Goal: Information Seeking & Learning: Learn about a topic

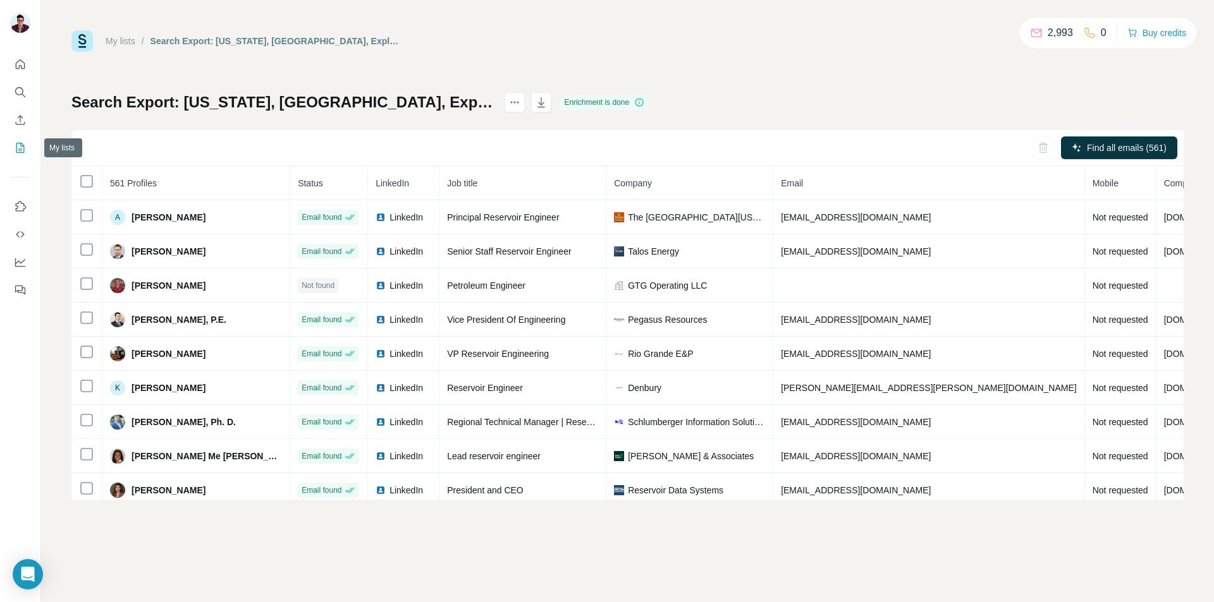
click at [22, 147] on icon "My lists" at bounding box center [21, 147] width 6 height 8
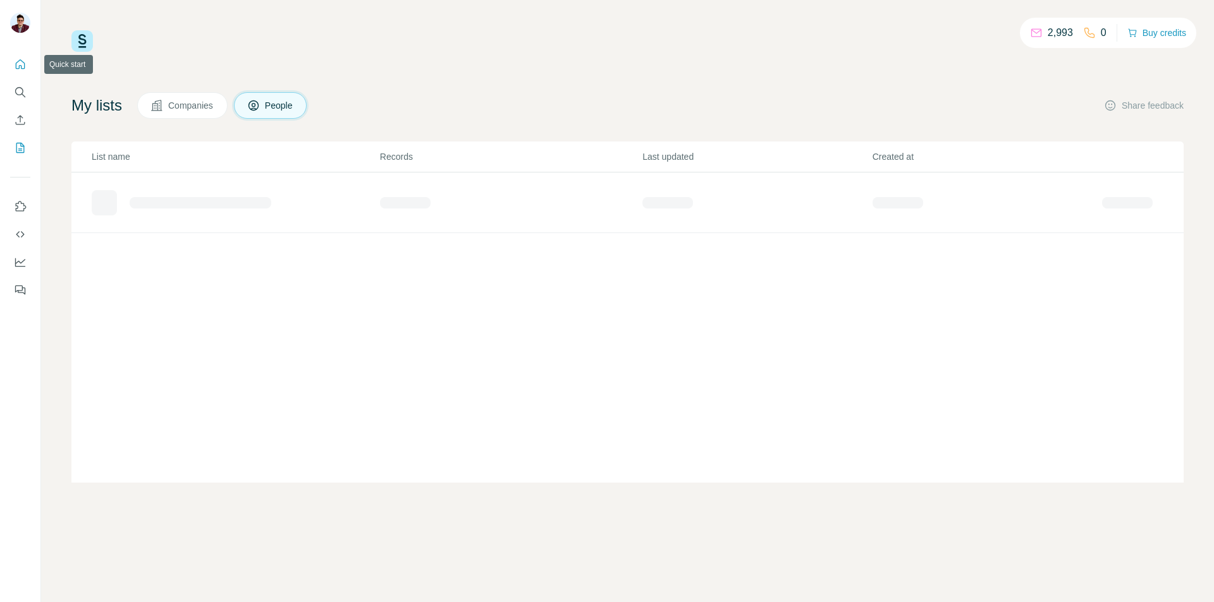
click at [23, 61] on icon "Quick start" at bounding box center [20, 64] width 13 height 13
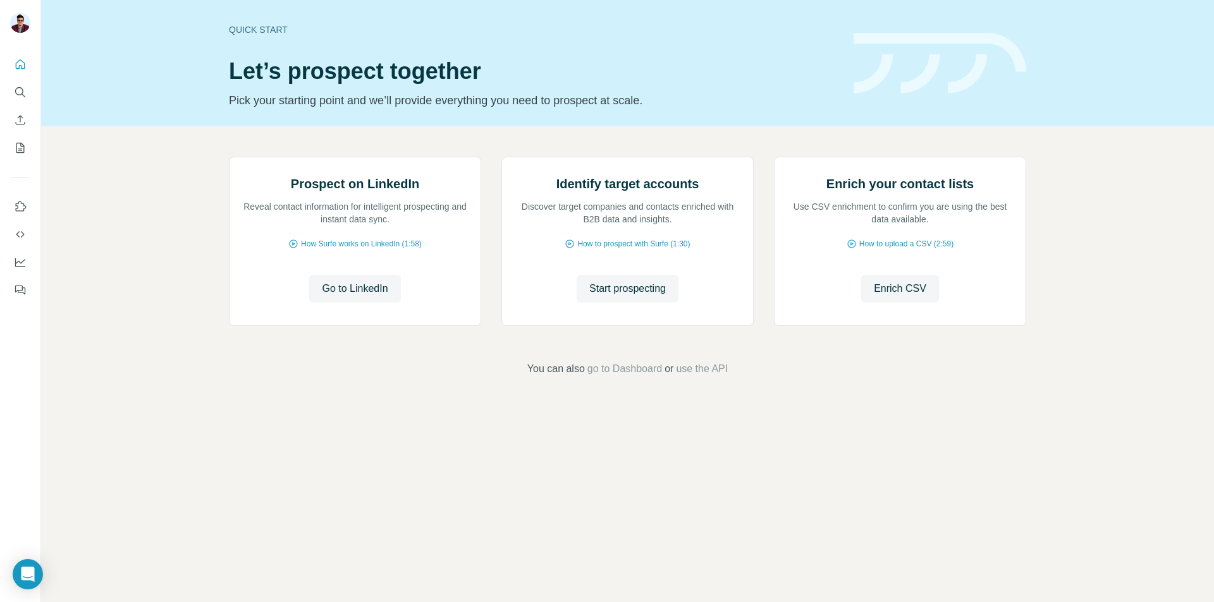
click at [173, 81] on div "Quick start Let’s prospect together Pick your starting point and we’ll provide …" at bounding box center [627, 63] width 1173 height 126
click at [655, 47] on div "Quick start Let’s prospect together Pick your starting point and we’ll provide …" at bounding box center [533, 63] width 609 height 92
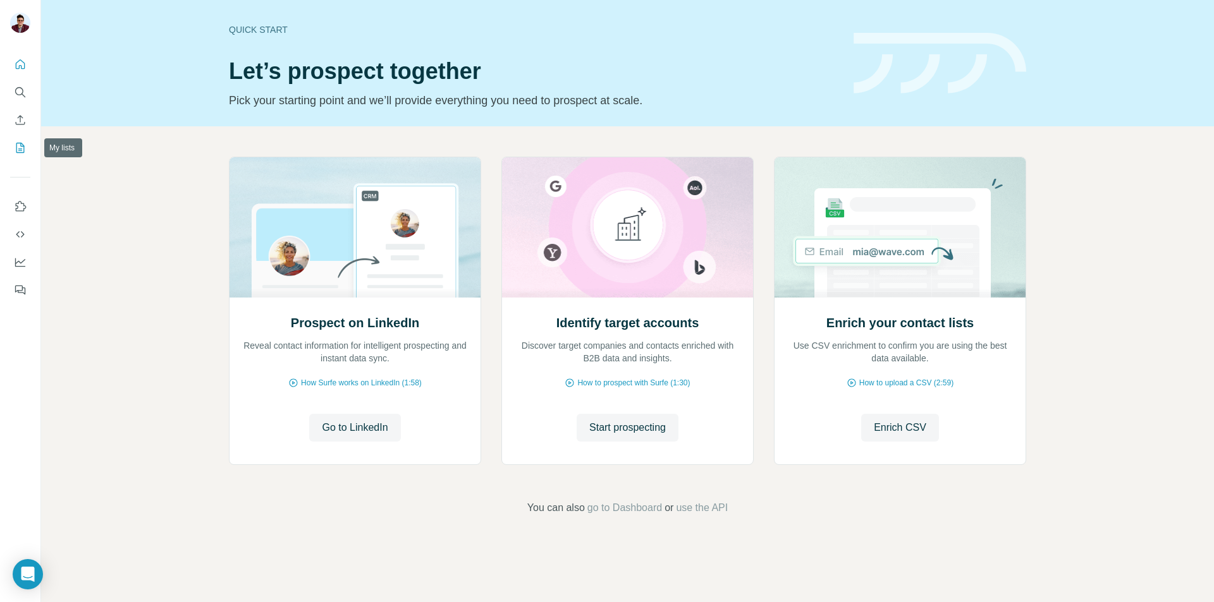
click at [20, 150] on icon "My lists" at bounding box center [20, 148] width 13 height 13
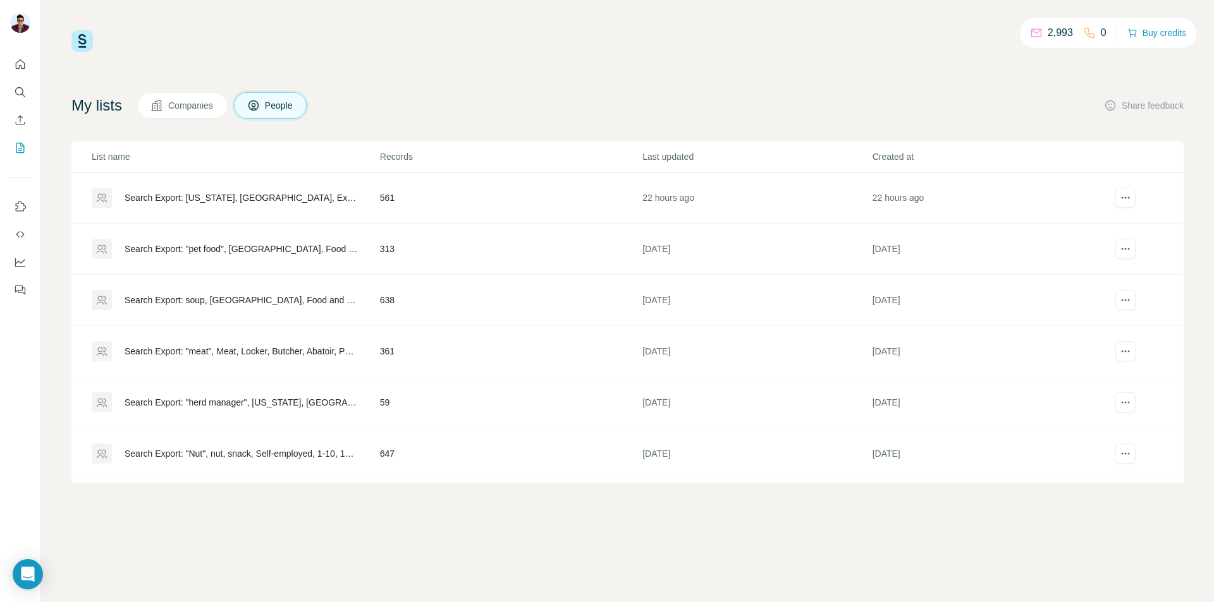
click at [420, 199] on td "561" at bounding box center [510, 198] width 262 height 51
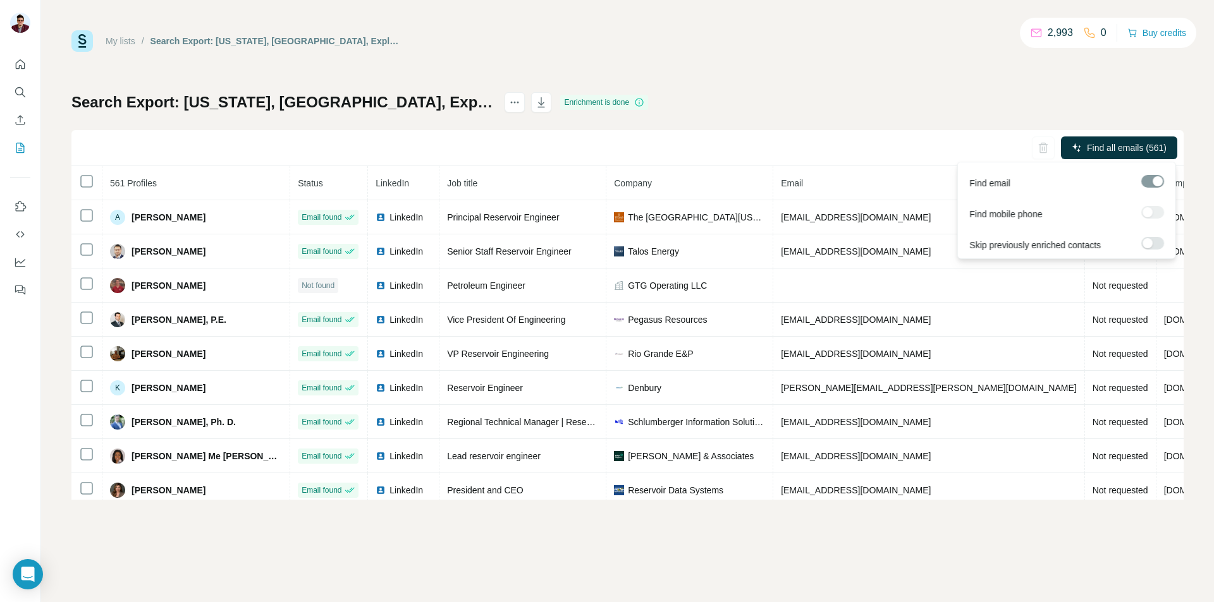
click at [1151, 217] on div at bounding box center [1152, 212] width 23 height 13
drag, startPoint x: 1127, startPoint y: 144, endPoint x: 1136, endPoint y: 119, distance: 26.4
click at [1135, 118] on div "Search Export: Texas, United States, Exploitation, Senior Reservoir Engineer, R…" at bounding box center [627, 296] width 1112 height 408
click at [1119, 153] on span "Find all emails (561)" at bounding box center [1127, 148] width 80 height 13
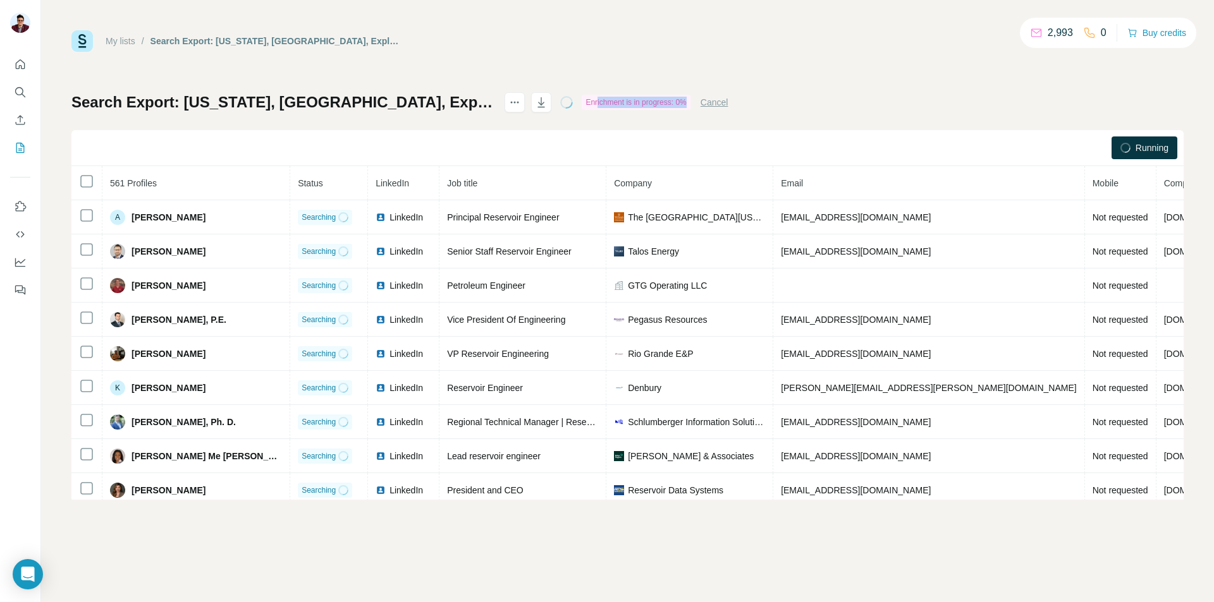
drag, startPoint x: 669, startPoint y: 105, endPoint x: 759, endPoint y: 109, distance: 89.8
click at [690, 109] on div "Enrichment is in progress: 0%" at bounding box center [636, 102] width 108 height 15
click at [728, 111] on div "Search Export: Texas, United States, Exploitation, Senior Reservoir Engineer, R…" at bounding box center [399, 102] width 656 height 20
click at [547, 96] on icon "button" at bounding box center [541, 102] width 13 height 13
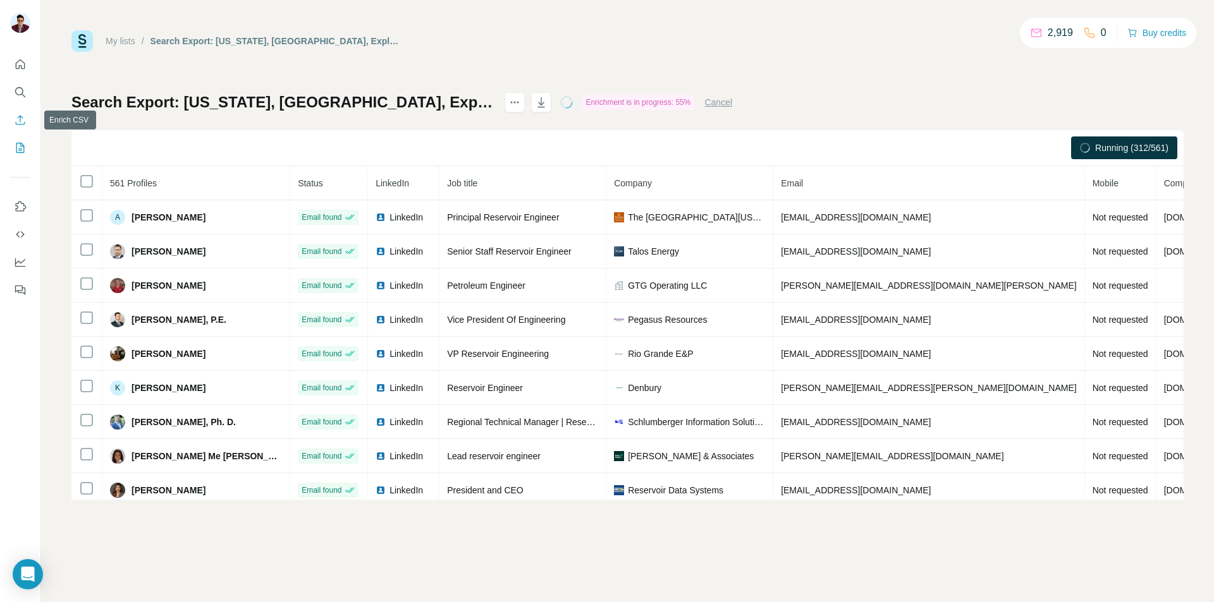
click at [23, 117] on icon "Enrich CSV" at bounding box center [20, 120] width 13 height 13
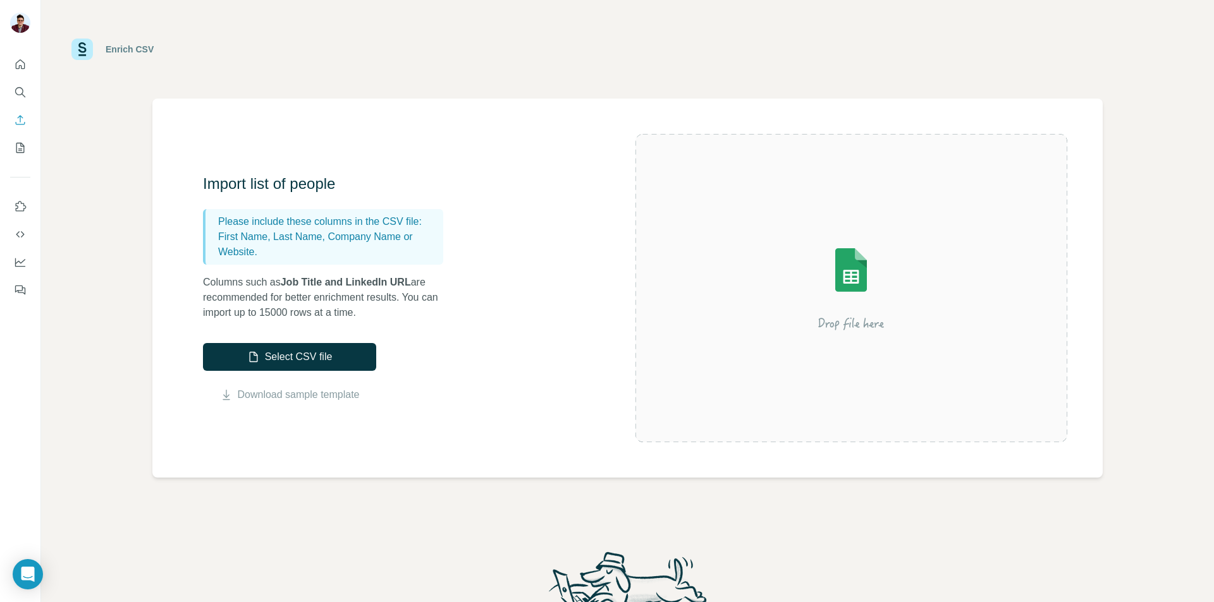
click at [392, 225] on p "Please include these columns in the CSV file:" at bounding box center [328, 221] width 220 height 15
drag, startPoint x: 220, startPoint y: 239, endPoint x: 283, endPoint y: 255, distance: 64.6
click at [283, 255] on p "First Name, Last Name, Company Name or Website." at bounding box center [328, 244] width 220 height 30
click at [261, 244] on p "First Name, Last Name, Company Name or Website." at bounding box center [328, 244] width 220 height 30
drag, startPoint x: 216, startPoint y: 240, endPoint x: 330, endPoint y: 237, distance: 114.5
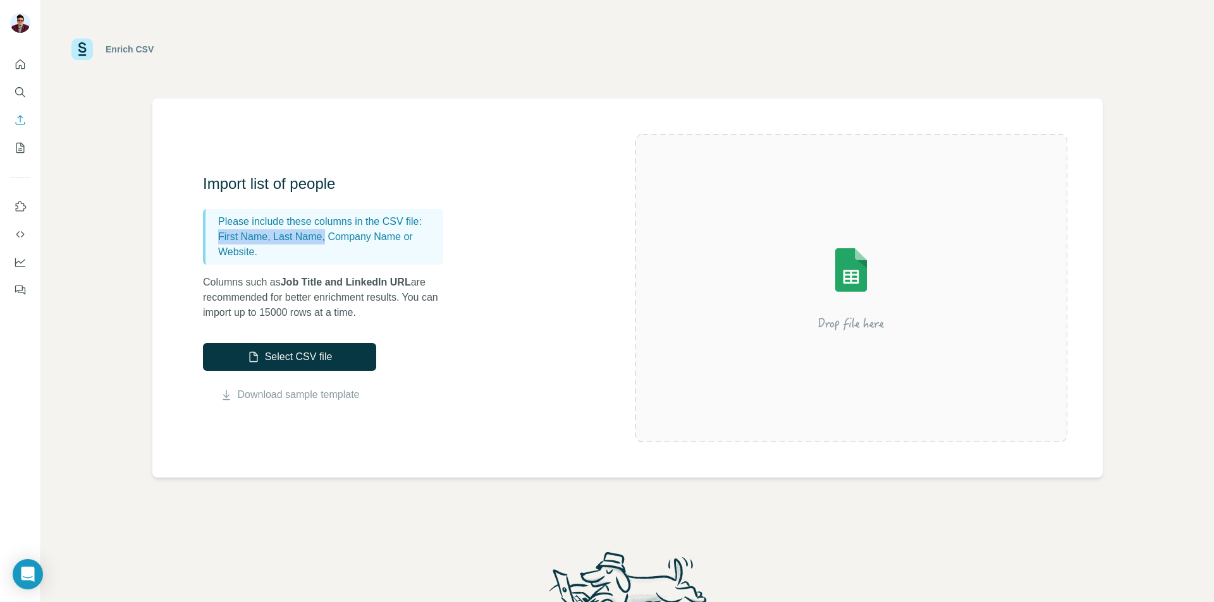
click at [330, 237] on div "Please include these columns in the CSV file: First Name, Last Name, Company Na…" at bounding box center [323, 237] width 240 height 56
click at [21, 99] on button "Search" at bounding box center [20, 92] width 20 height 23
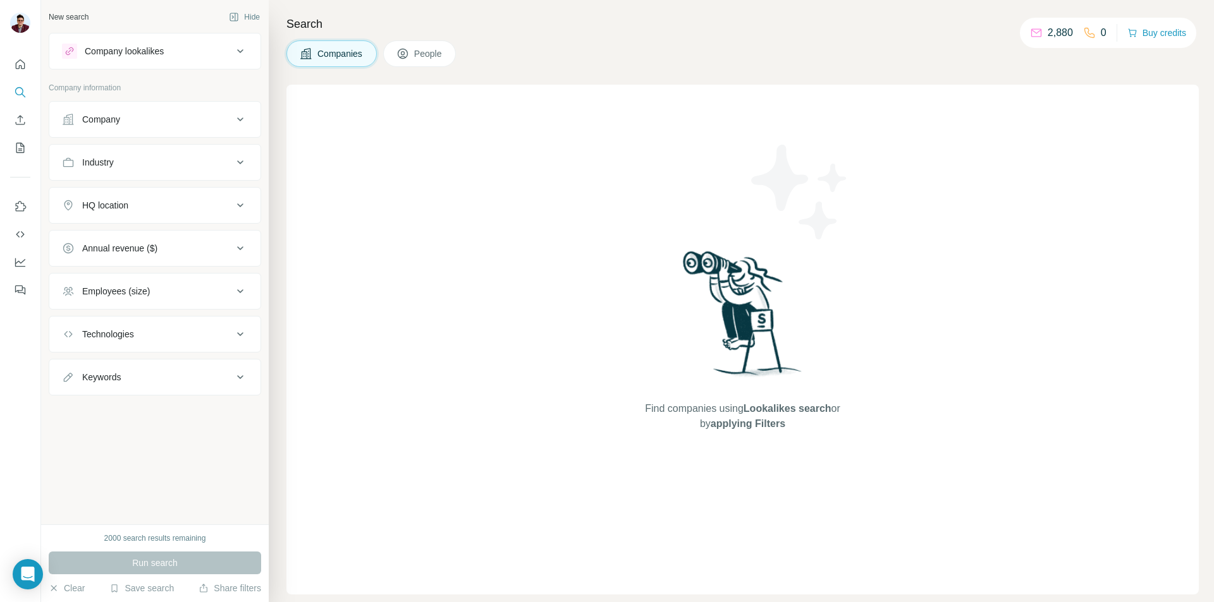
click at [210, 65] on button "Company lookalikes" at bounding box center [154, 51] width 211 height 30
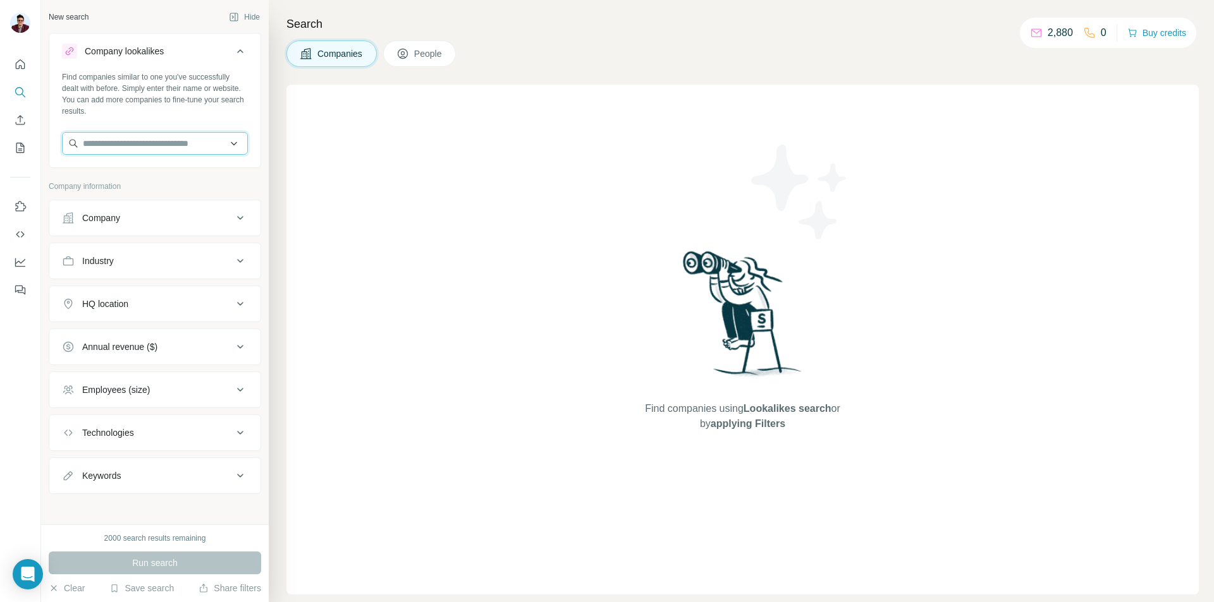
click at [188, 149] on input "text" at bounding box center [155, 143] width 186 height 23
click at [134, 137] on input "text" at bounding box center [155, 143] width 186 height 23
paste input "**********"
type input "*"
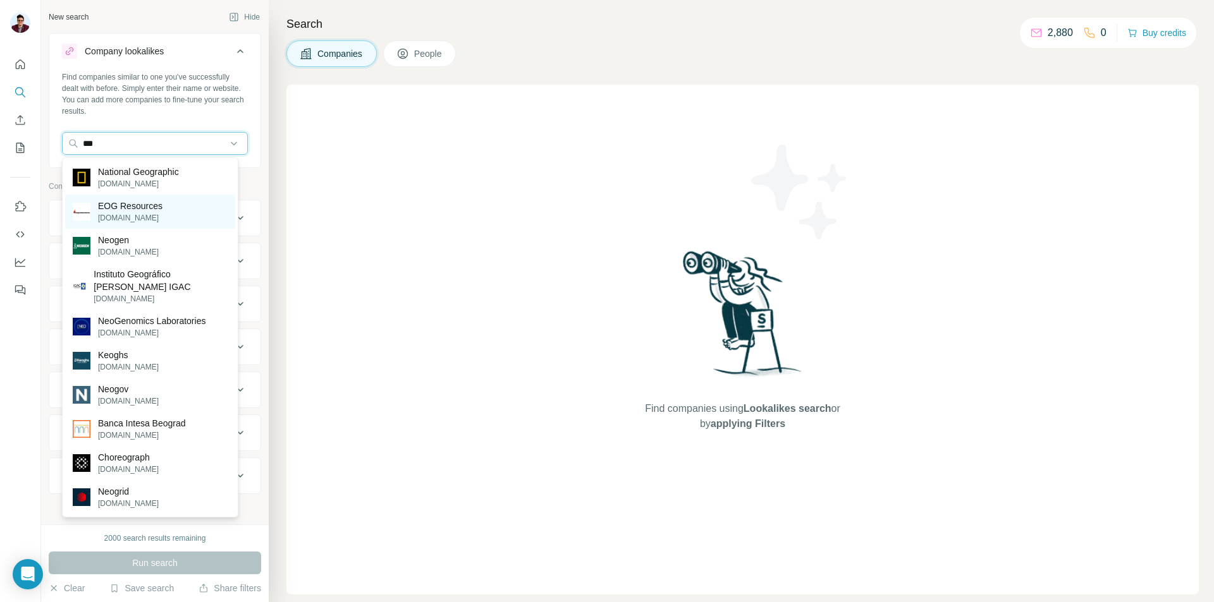
type input "***"
click at [153, 204] on p "EOG Resources" at bounding box center [130, 206] width 64 height 13
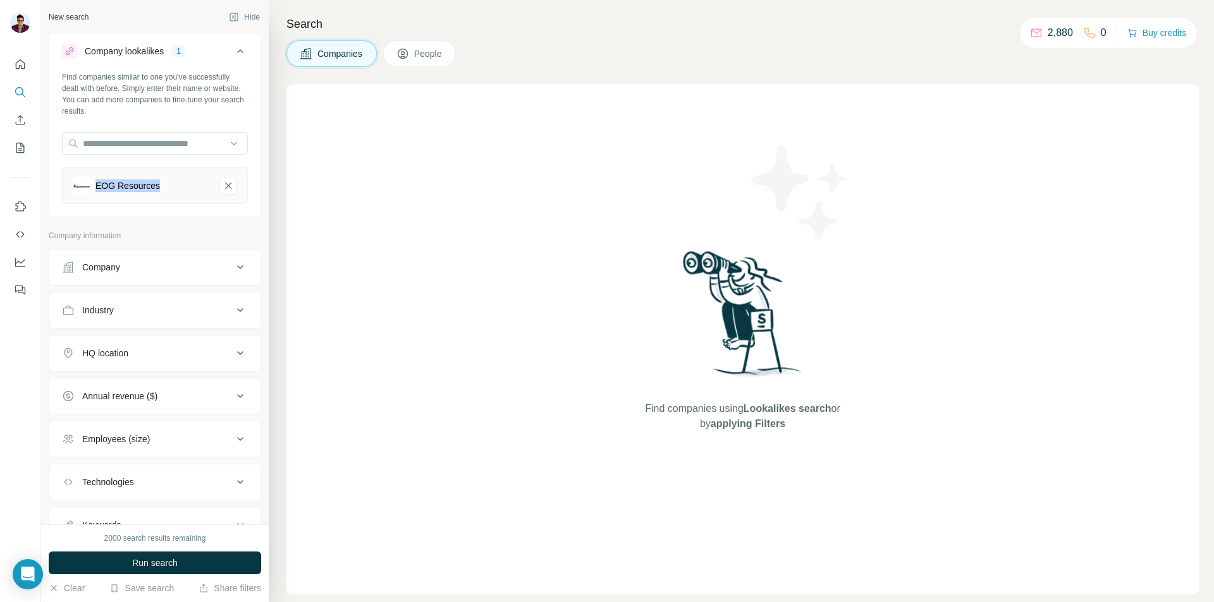
drag, startPoint x: 164, startPoint y: 186, endPoint x: 94, endPoint y: 186, distance: 70.8
click at [94, 186] on div "EOG Resources" at bounding box center [141, 186] width 137 height 18
